Goal: Information Seeking & Learning: Learn about a topic

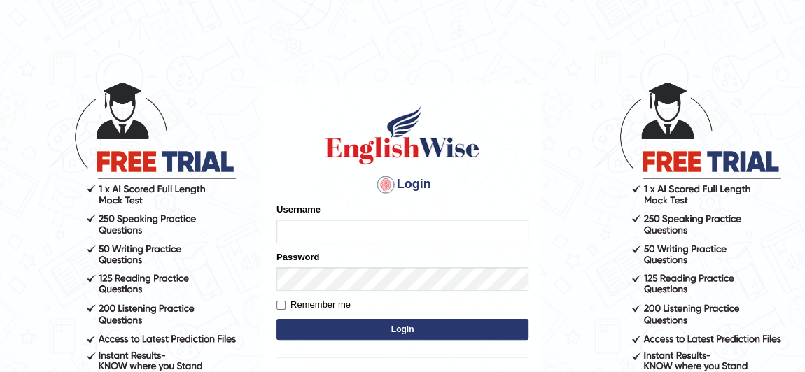
click at [327, 229] on input "Username" at bounding box center [402, 232] width 252 height 24
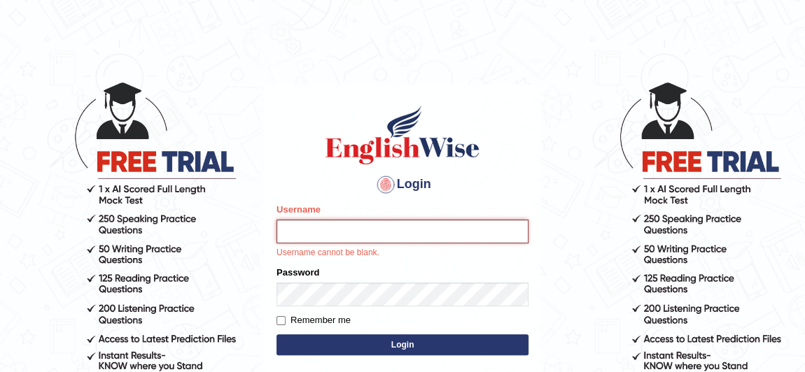
type input "Babisha"
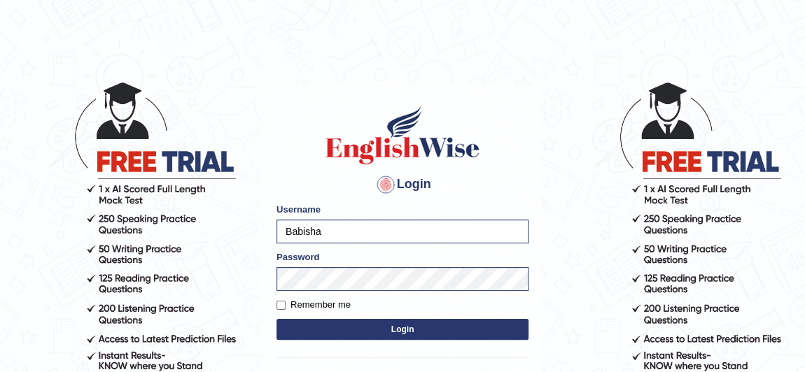
click at [388, 322] on button "Login" at bounding box center [402, 329] width 252 height 21
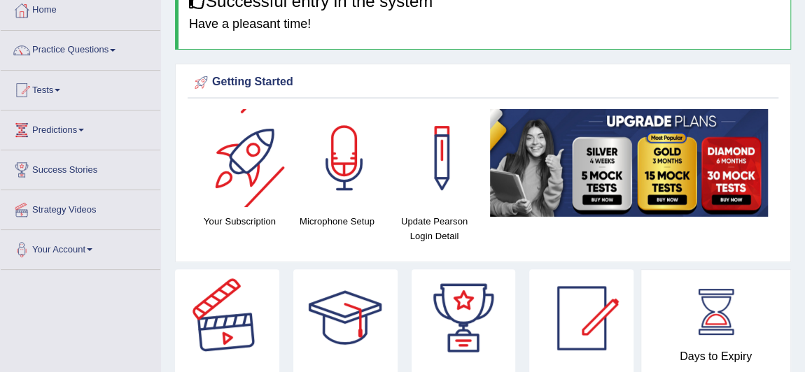
scroll to position [77, 0]
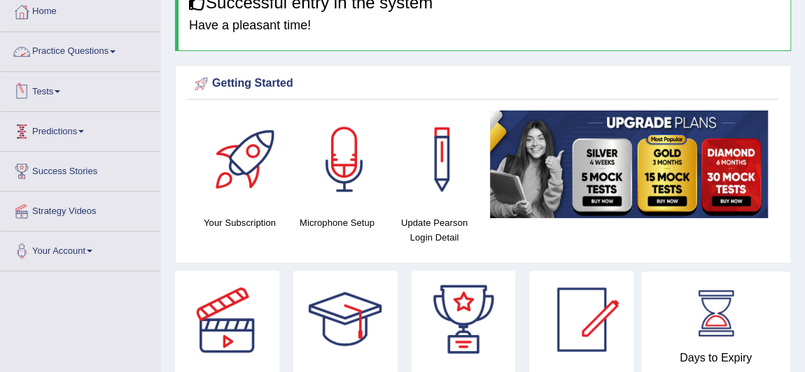
click at [56, 87] on link "Tests" at bounding box center [81, 89] width 160 height 35
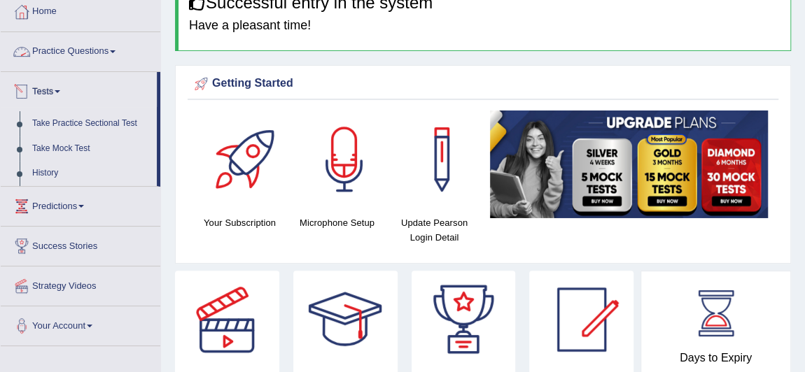
click at [88, 52] on link "Practice Questions" at bounding box center [81, 49] width 160 height 35
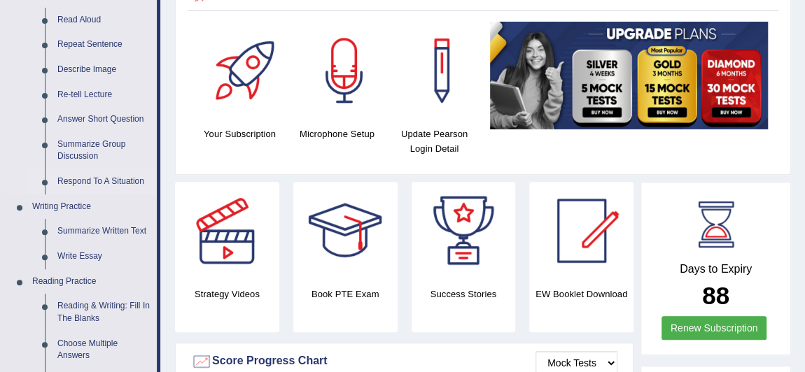
scroll to position [169, 0]
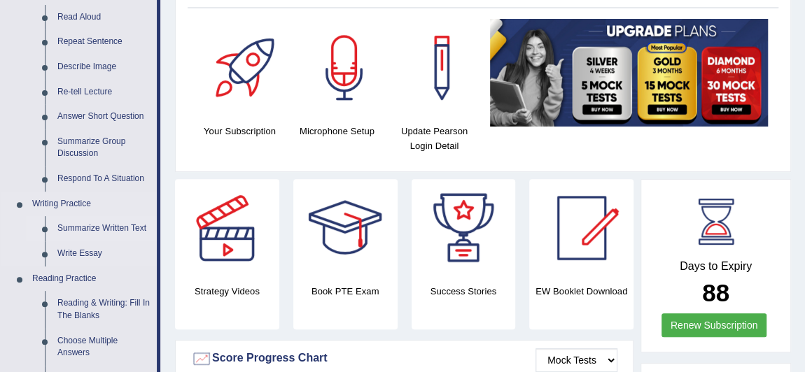
click at [118, 224] on link "Summarize Written Text" at bounding box center [104, 228] width 106 height 25
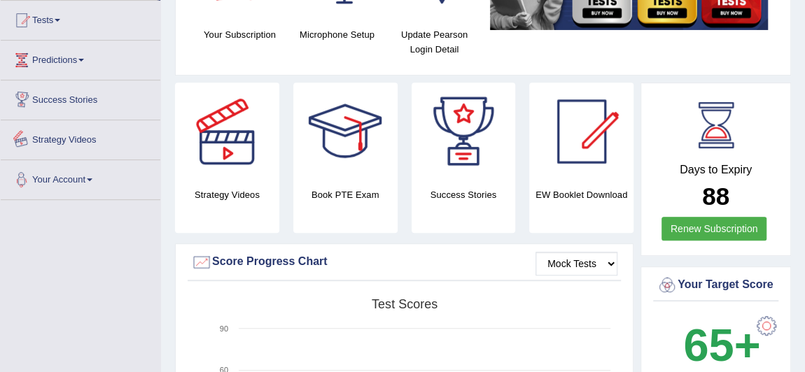
scroll to position [313, 0]
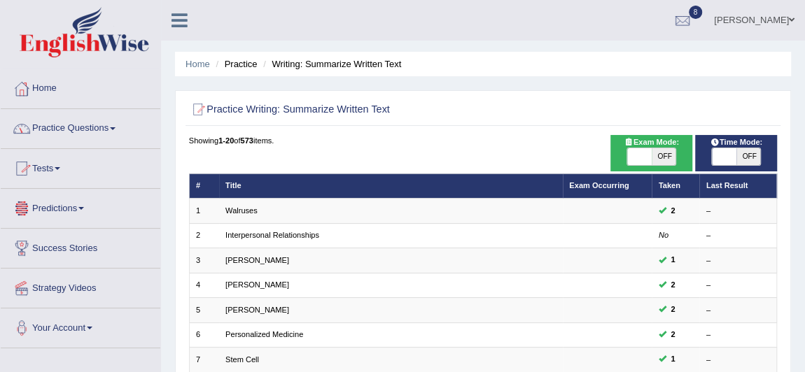
click at [73, 209] on link "Predictions" at bounding box center [81, 206] width 160 height 35
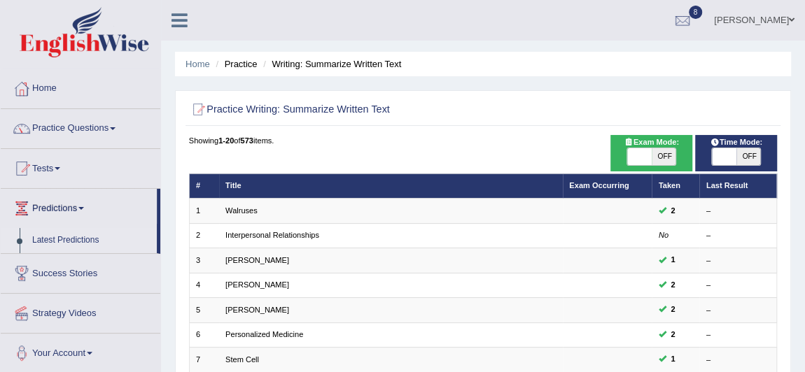
click at [72, 238] on link "Latest Predictions" at bounding box center [91, 240] width 131 height 25
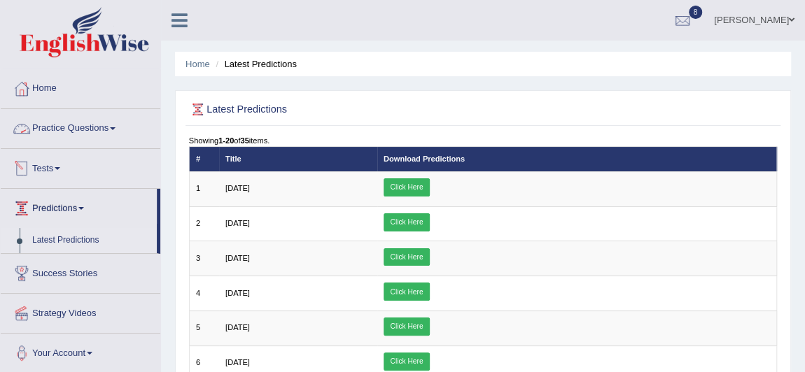
click at [67, 129] on link "Practice Questions" at bounding box center [81, 126] width 160 height 35
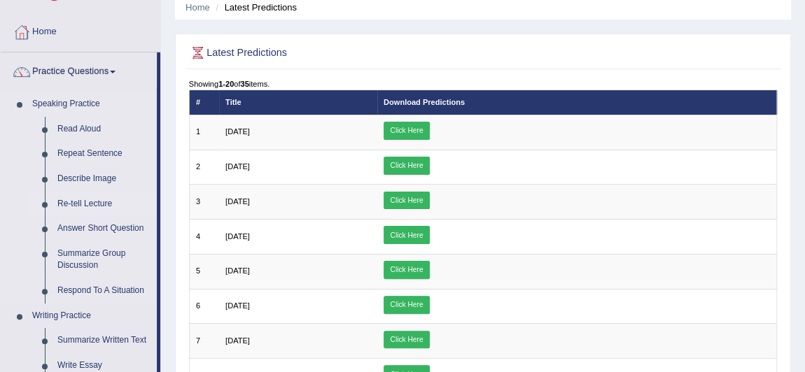
scroll to position [58, 0]
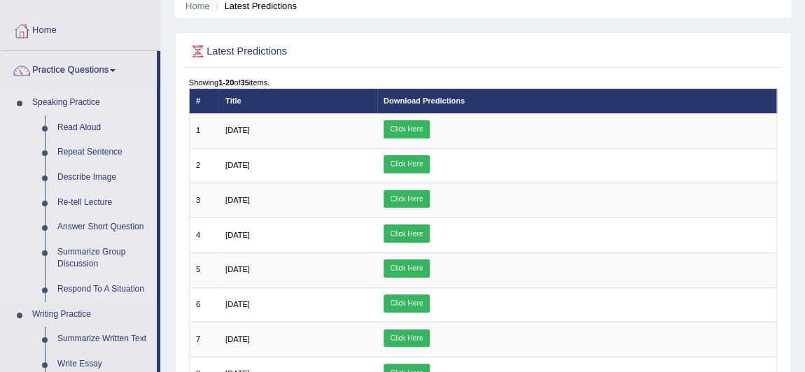
click at [64, 255] on link "Summarize Group Discussion" at bounding box center [104, 258] width 106 height 37
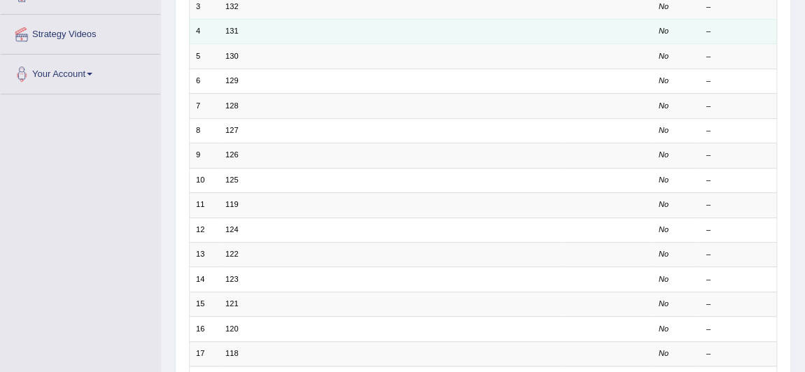
scroll to position [429, 0]
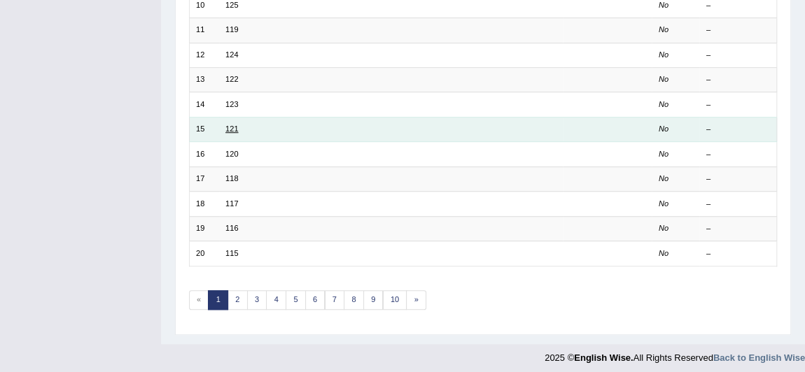
click at [234, 125] on link "121" at bounding box center [231, 129] width 13 height 8
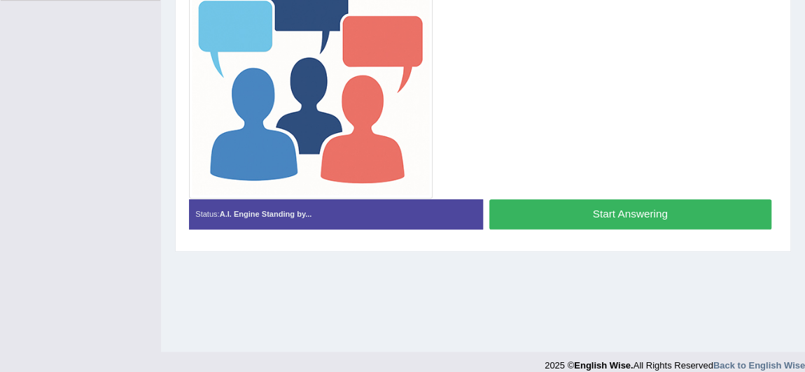
scroll to position [362, 0]
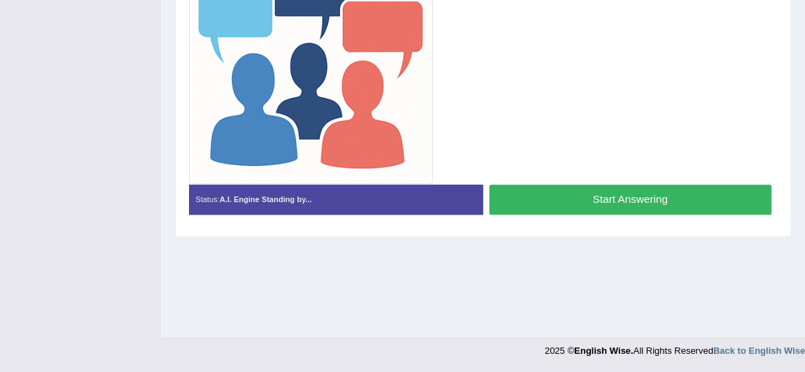
click at [604, 200] on button "Start Answering" at bounding box center [630, 200] width 282 height 30
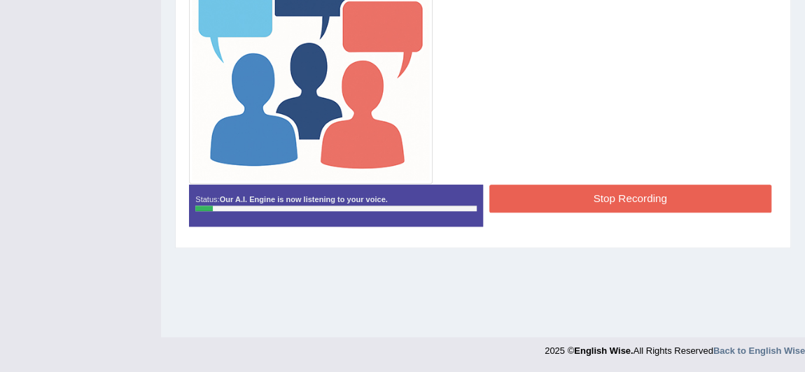
click at [581, 201] on button "Stop Recording" at bounding box center [630, 198] width 282 height 27
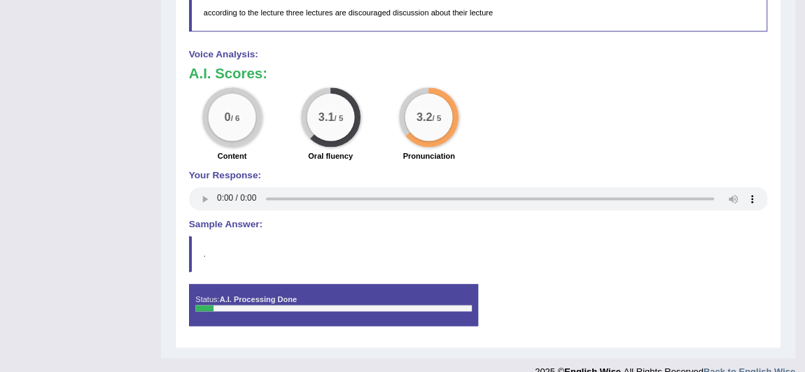
scroll to position [833, 0]
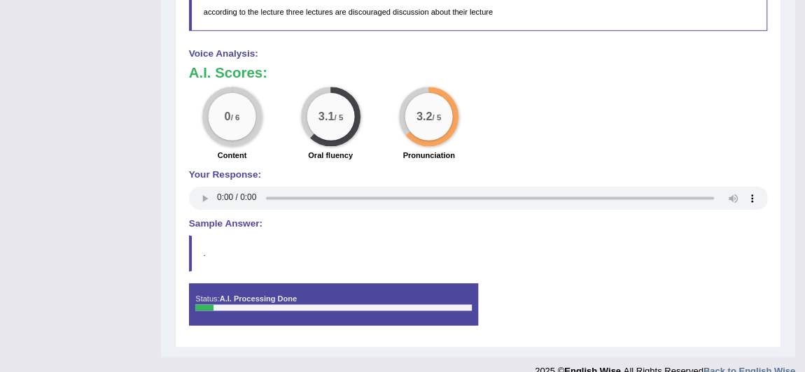
click at [225, 222] on h4 "Sample Answer:" at bounding box center [478, 224] width 579 height 10
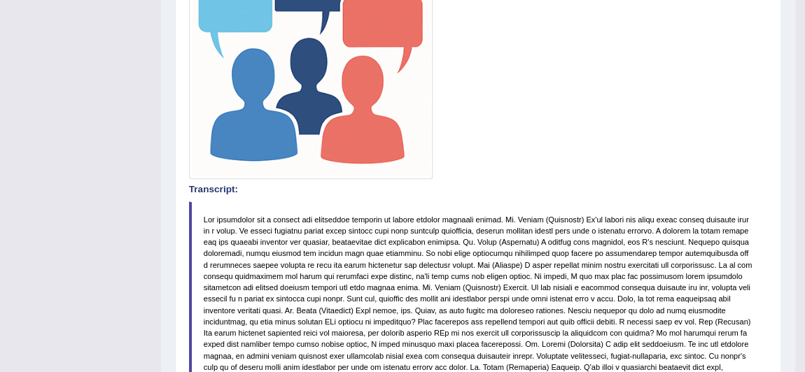
scroll to position [0, 0]
